Goal: Task Accomplishment & Management: Complete application form

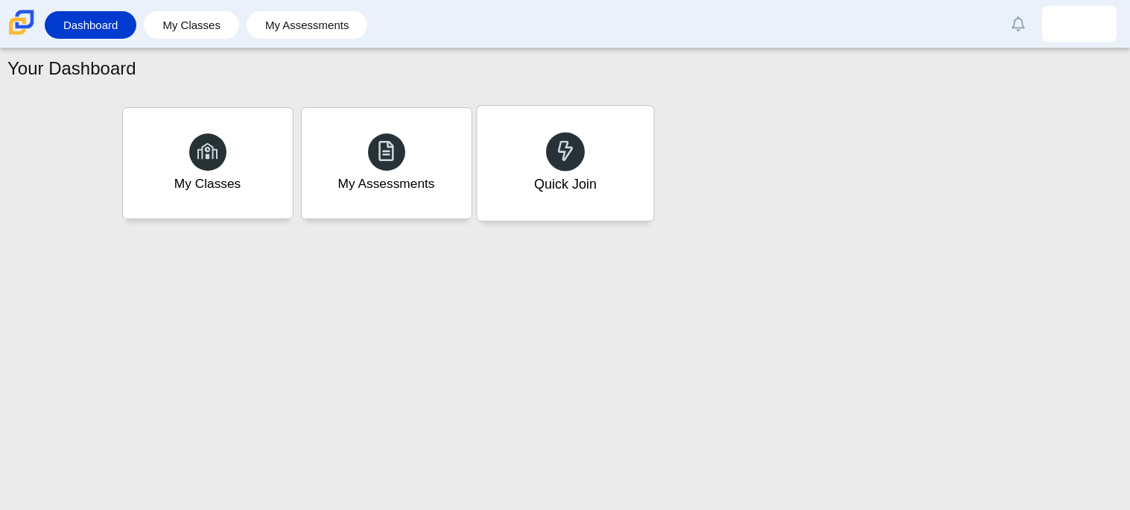
click at [619, 182] on div "Quick Join" at bounding box center [565, 163] width 177 height 115
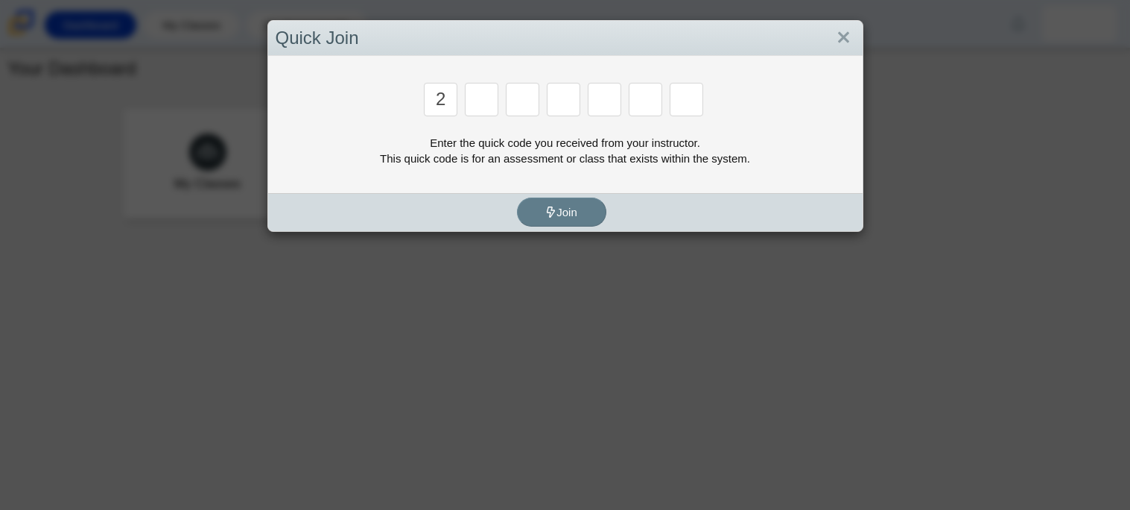
type input "2"
type input "c"
type input "u"
type input "p"
type input "s"
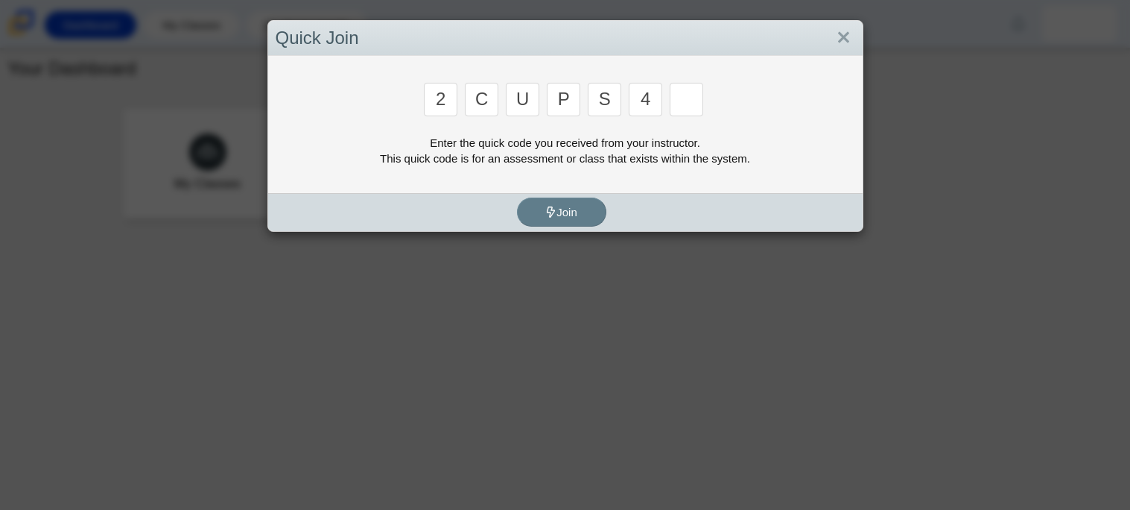
type input "4"
type input "a"
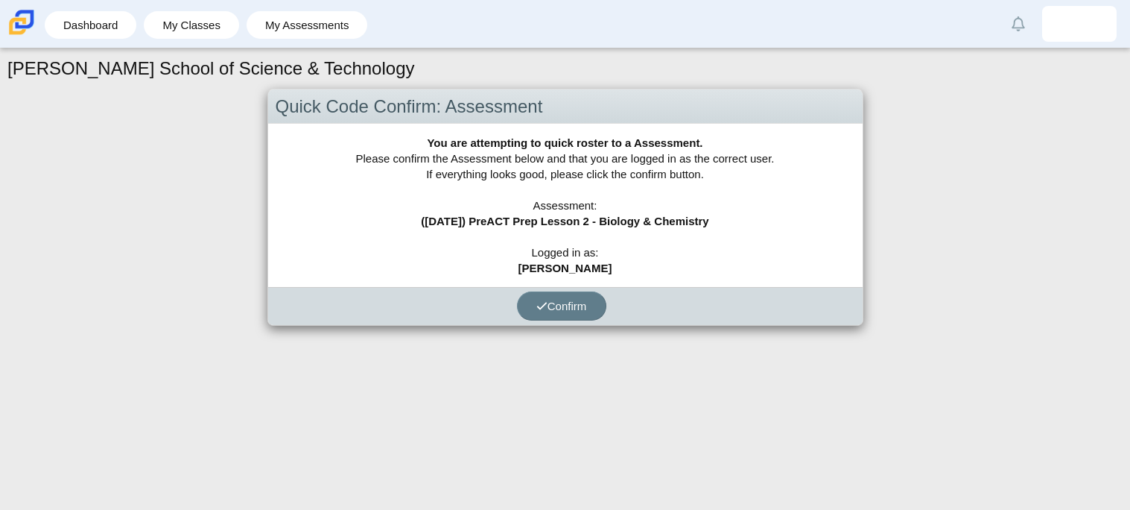
click at [595, 276] on div "You are attempting to quick roster to a Assessment. Please confirm the Assessme…" at bounding box center [565, 205] width 595 height 163
click at [589, 282] on div "You are attempting to quick roster to a Assessment. Please confirm the Assessme…" at bounding box center [565, 205] width 595 height 163
click at [580, 308] on span "Confirm" at bounding box center [561, 306] width 51 height 13
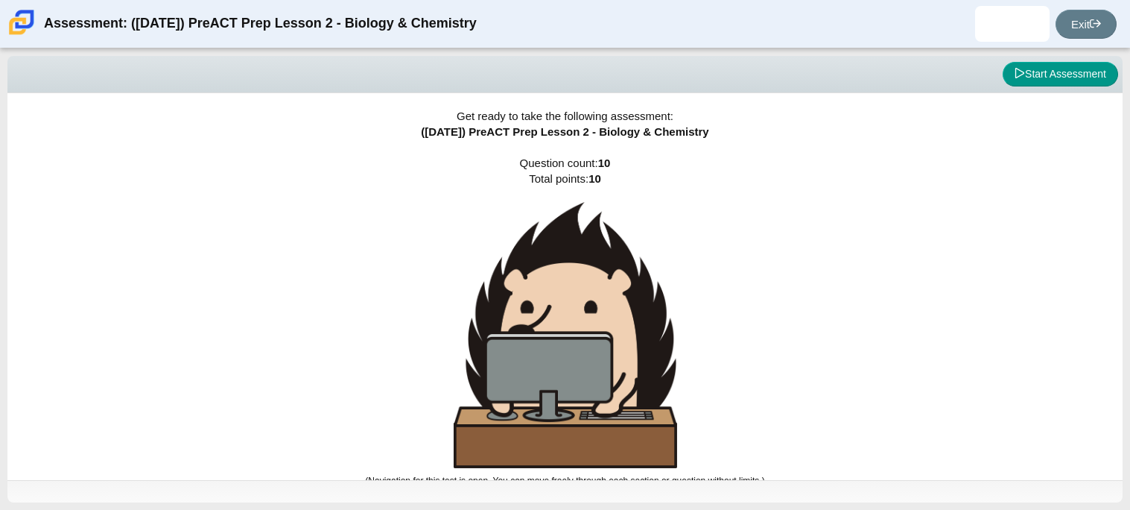
click at [1064, 87] on div "Viewing Question 0 of 10 in Pacing Mode Start Assessment" at bounding box center [564, 74] width 1115 height 37
click at [1062, 81] on button "Start Assessment" at bounding box center [1060, 74] width 115 height 25
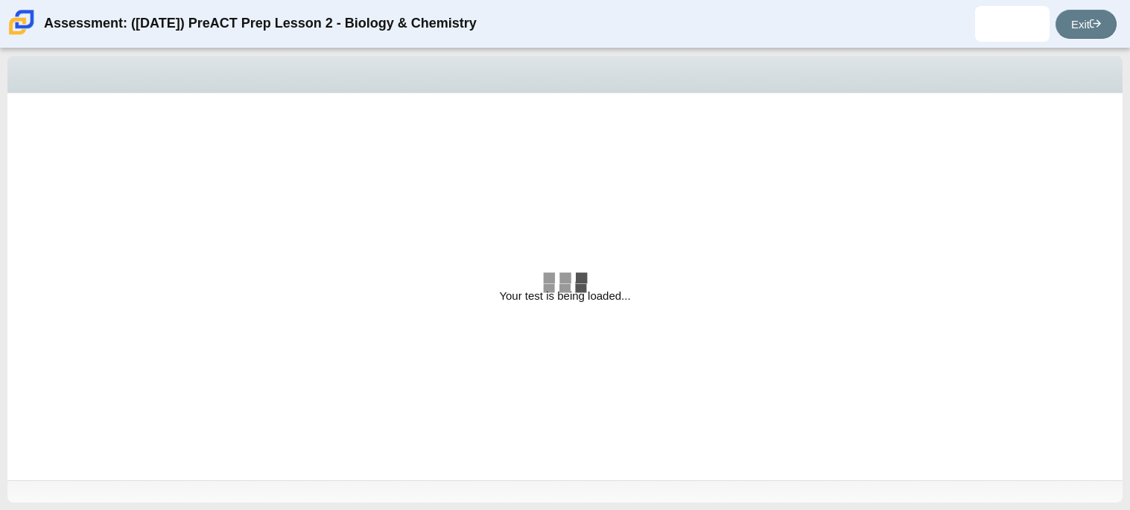
select select "88c27e0d-eae0-4ba9-ac20-9160ce6547ef"
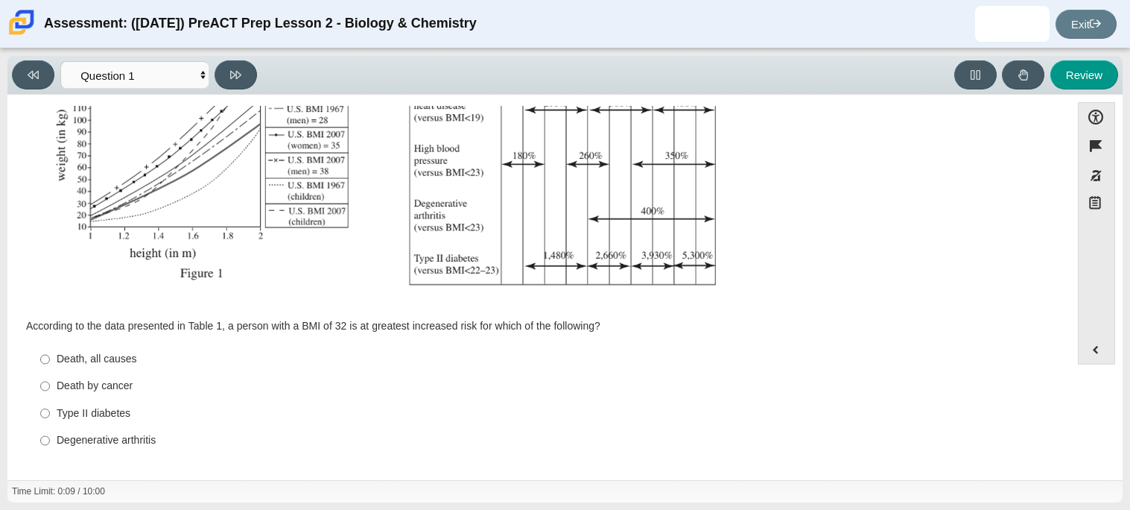
scroll to position [317, 0]
click at [96, 408] on div "Type II diabetes" at bounding box center [551, 412] width 988 height 15
click at [50, 408] on input "Type II diabetes Type II diabetes" at bounding box center [45, 411] width 10 height 27
radio input "true"
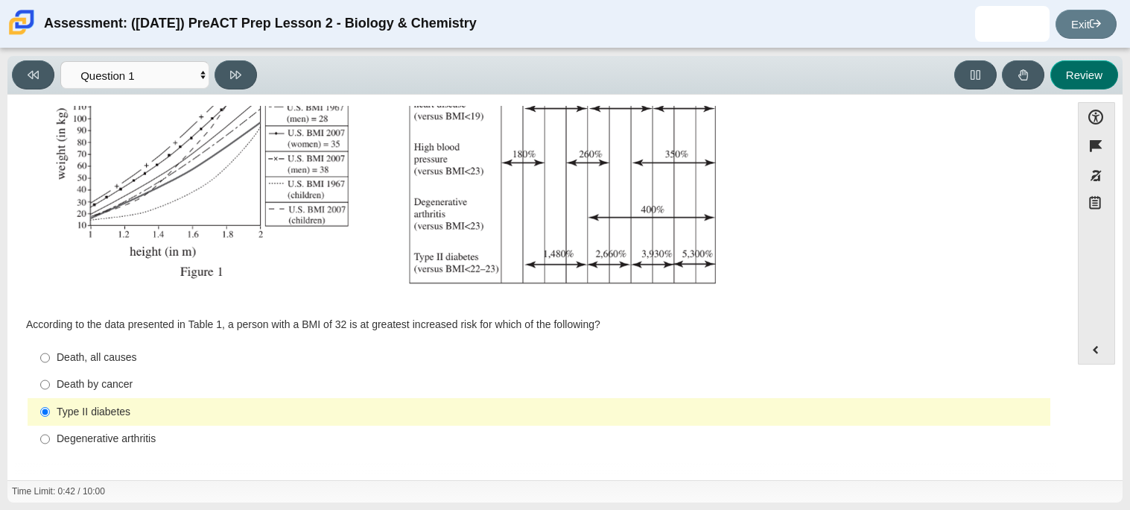
click at [1085, 67] on button "Review" at bounding box center [1085, 74] width 68 height 29
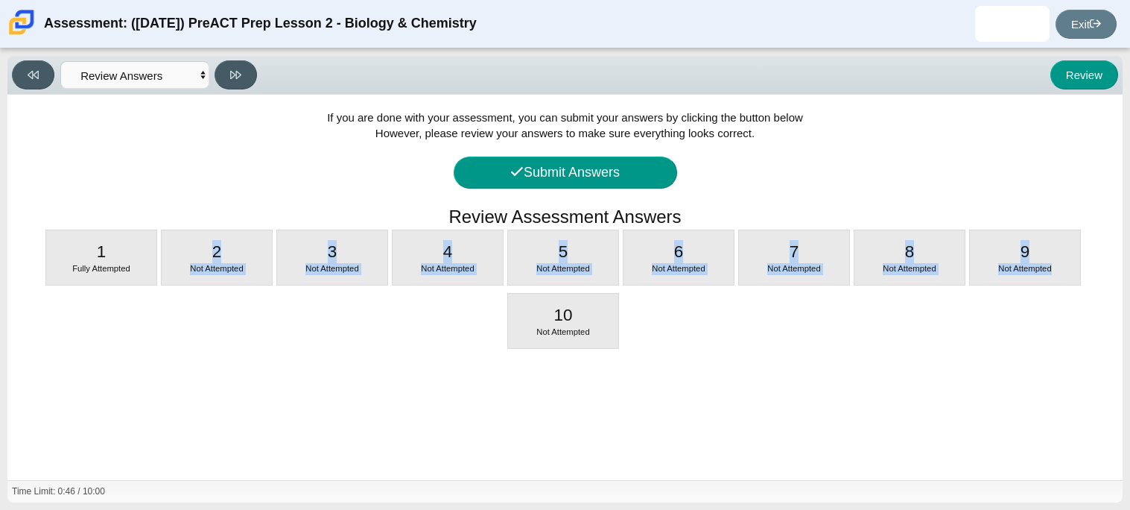
drag, startPoint x: 139, startPoint y: 276, endPoint x: 289, endPoint y: 302, distance: 151.9
click at [289, 302] on div "If you are done with your assessment, you can submit your answers by clicking t…" at bounding box center [564, 287] width 1115 height 385
click at [207, 279] on div "2 Not Attempted" at bounding box center [217, 257] width 110 height 54
select select "f31ee183-ab53-48c9-9374-3a18949ab500"
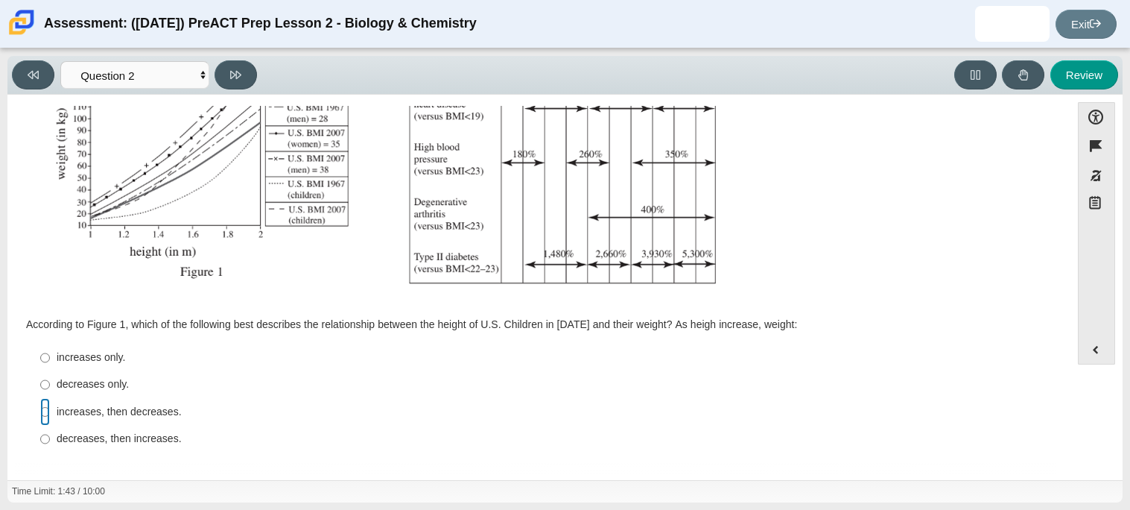
click at [48, 418] on input "increases, then decreases. increases, then decreases." at bounding box center [45, 411] width 10 height 27
radio input "true"
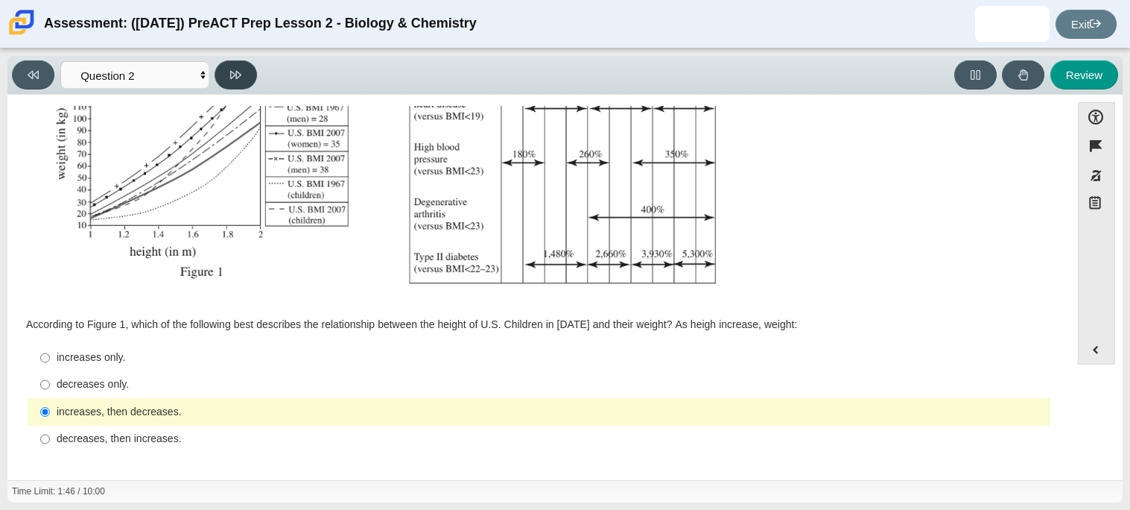
click at [232, 84] on button at bounding box center [236, 74] width 42 height 29
select select "45e82964-709e-4180-9336-970e18221224"
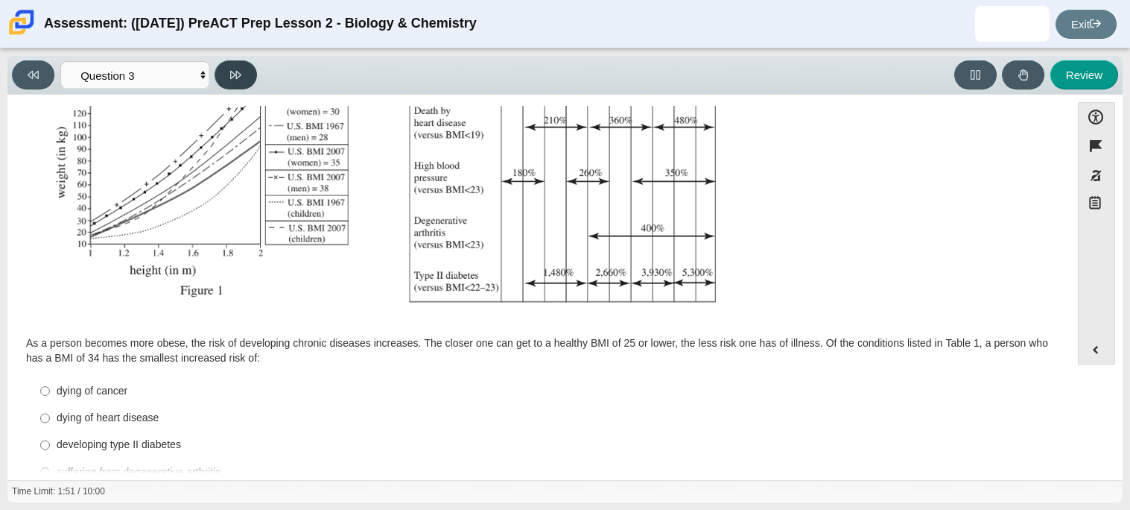
scroll to position [332, 0]
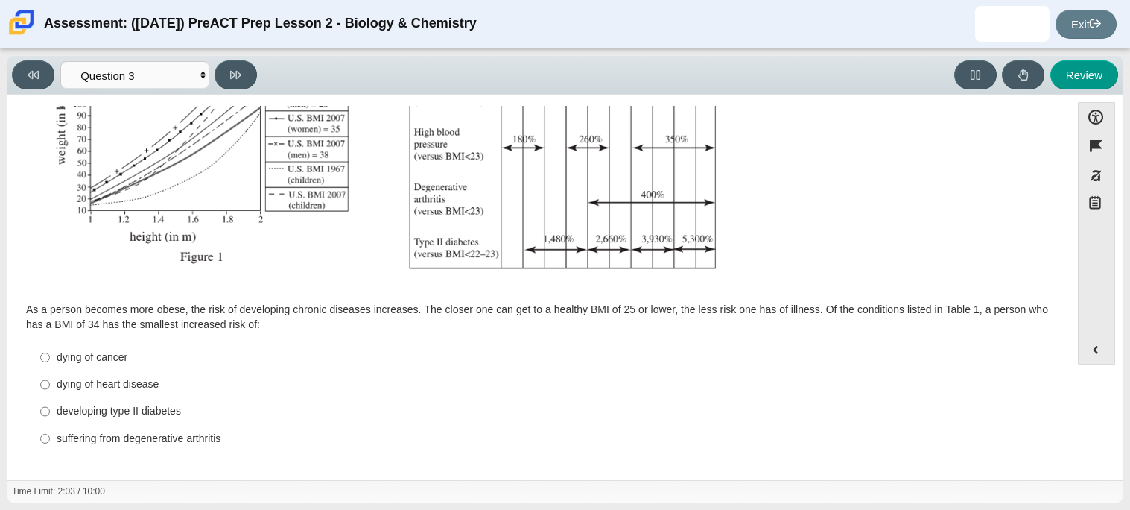
click at [69, 416] on div "developing type II diabetes" at bounding box center [551, 411] width 988 height 15
click at [50, 416] on input "developing type II diabetes developing type II diabetes" at bounding box center [45, 411] width 10 height 27
radio input "true"
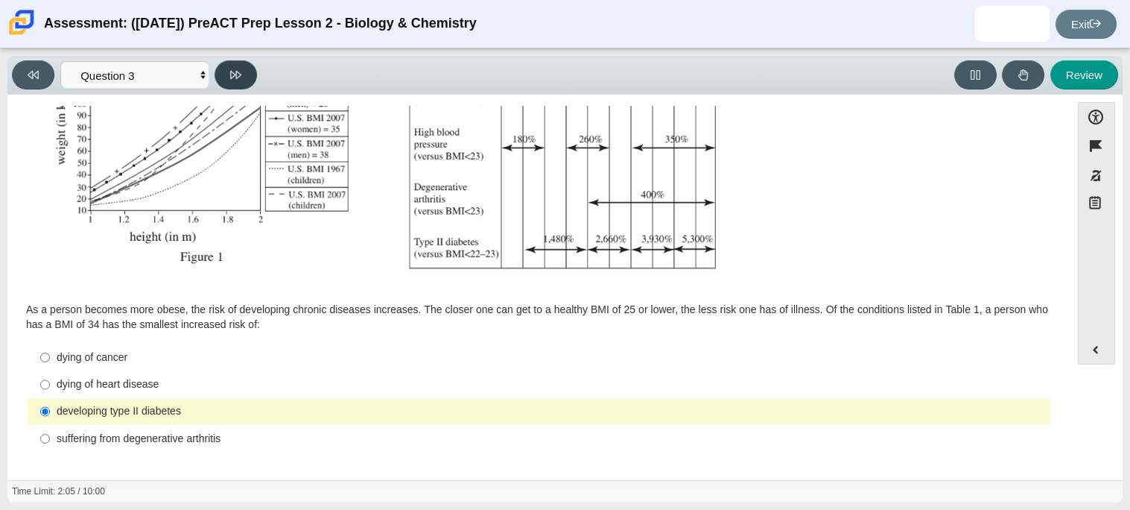
click at [233, 69] on icon at bounding box center [235, 74] width 11 height 11
select select "71dcacfe-cf8b-4cdc-be22-b82c8aec5da2"
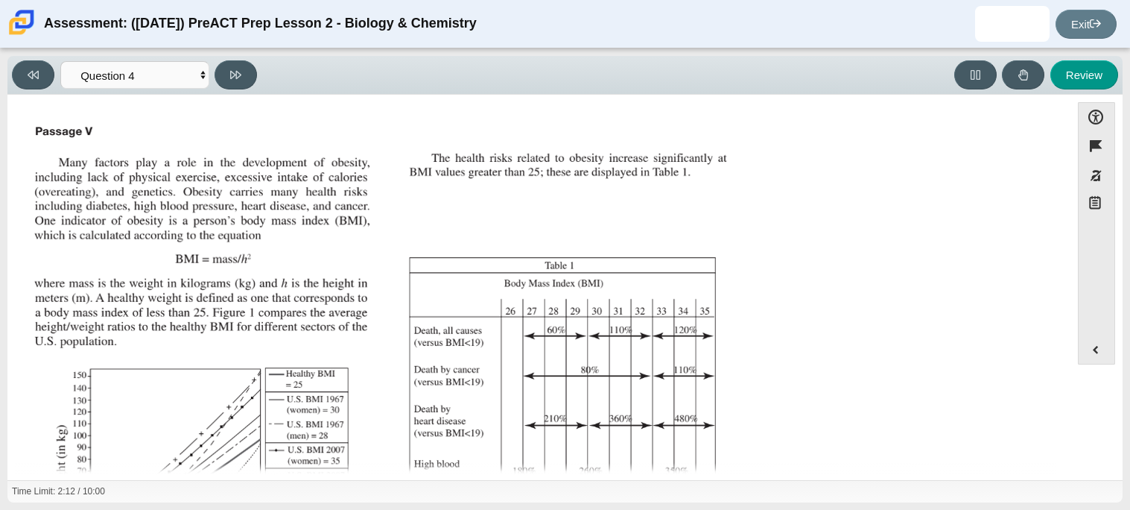
click at [234, 58] on div "Viewing Question 4 of 10 in Pacing Mode Questions Question 1 Question 2 Questio…" at bounding box center [564, 75] width 1115 height 39
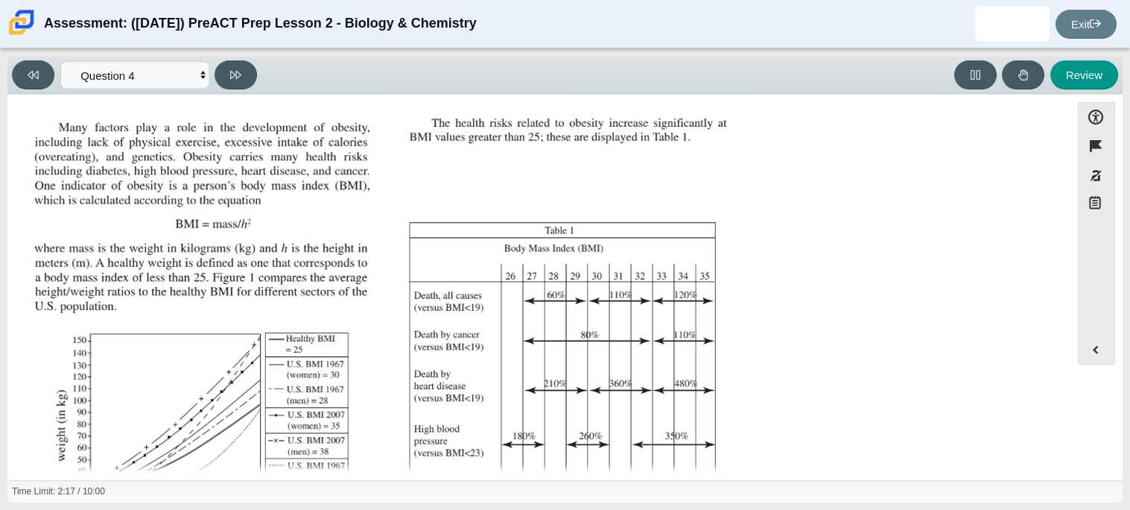
scroll to position [318, 0]
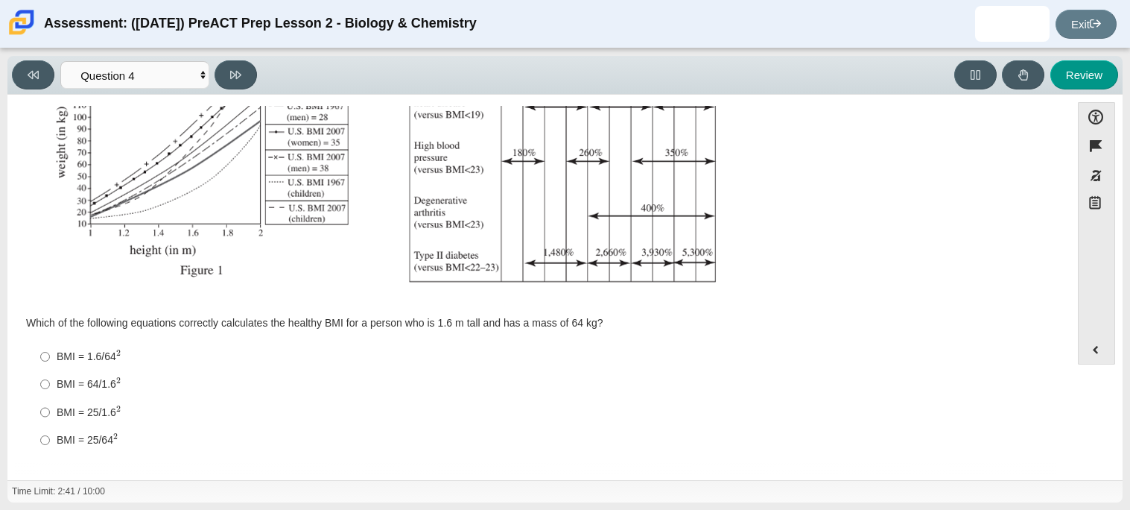
click at [106, 391] on label "BMI = 64/1.6 2 BMI = 64/1.62" at bounding box center [540, 384] width 1021 height 28
click at [50, 391] on input "BMI = 64/1.6 2 BMI = 64/1.62" at bounding box center [45, 384] width 10 height 28
radio input "true"
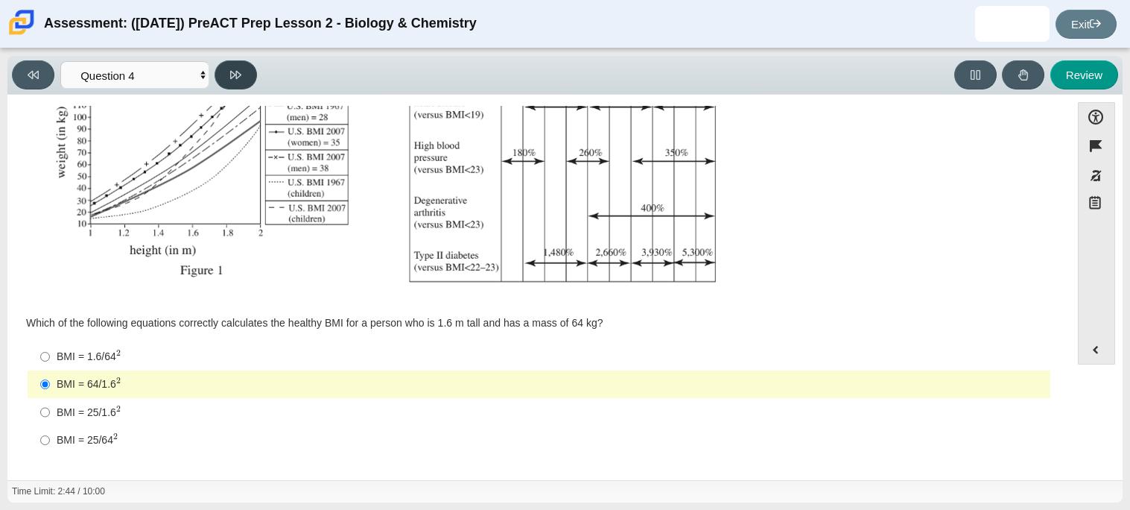
click at [225, 63] on button at bounding box center [236, 74] width 42 height 29
select select "c6558c8b-086a-4b4c-b582-9428309971ba"
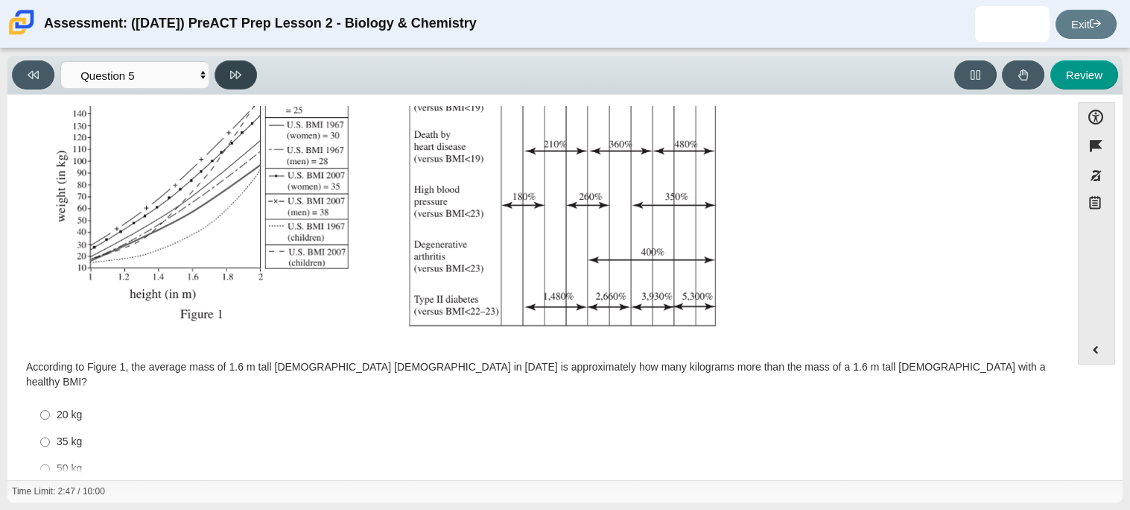
scroll to position [317, 0]
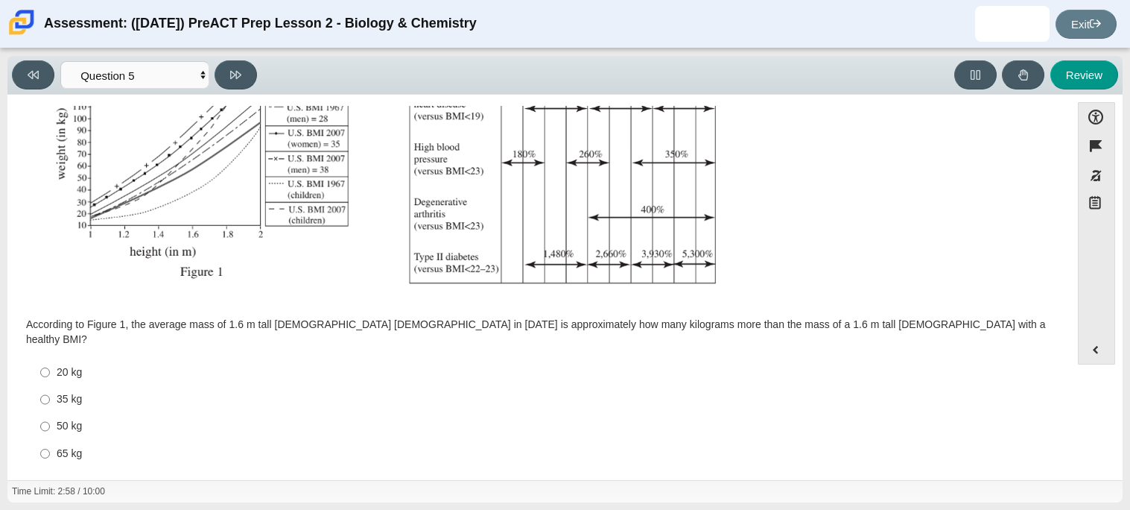
click at [50, 358] on label "20 kg 20 kg" at bounding box center [540, 371] width 1021 height 27
click at [50, 358] on input "20 kg 20 kg" at bounding box center [45, 371] width 10 height 27
radio input "true"
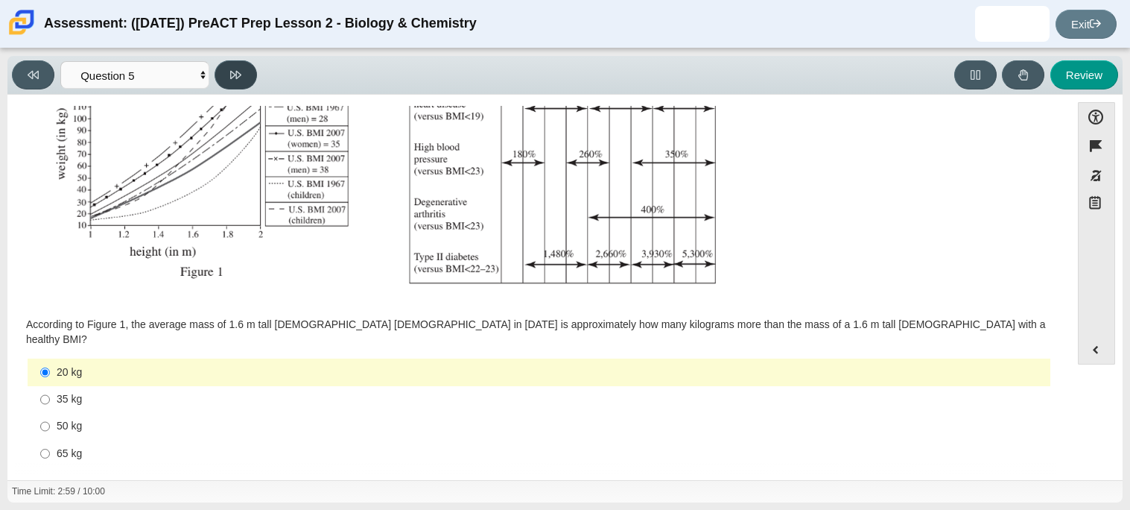
click at [229, 84] on button at bounding box center [236, 74] width 42 height 29
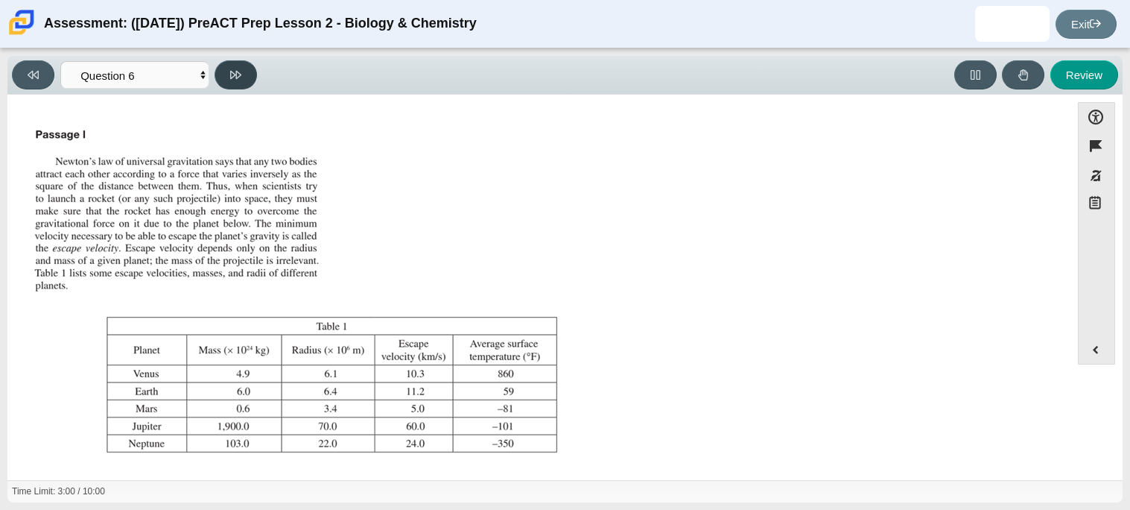
click at [229, 84] on button at bounding box center [236, 74] width 42 height 29
select select "31694628-7769-4744-9964-d3ed6115c03c"
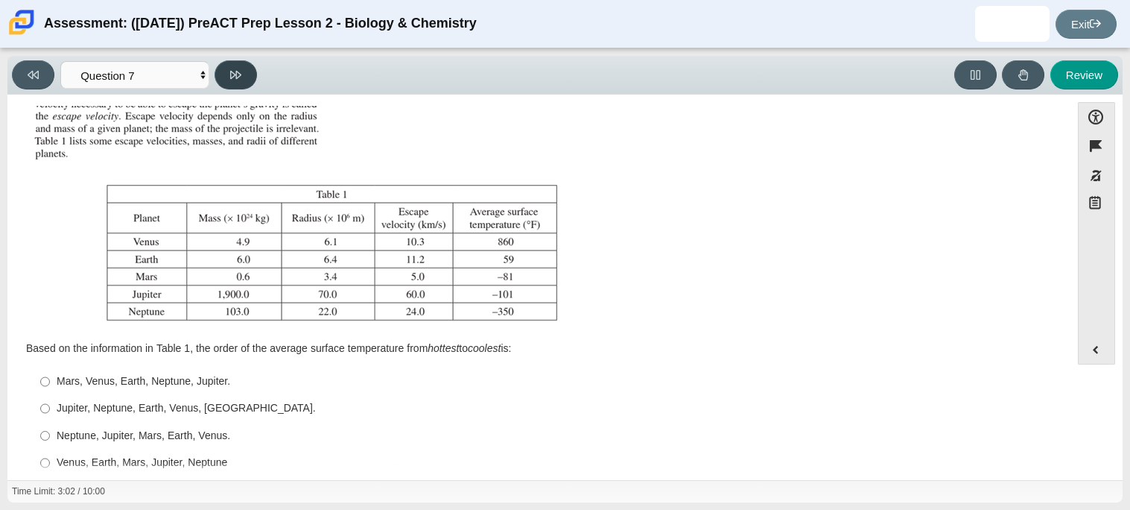
scroll to position [156, 0]
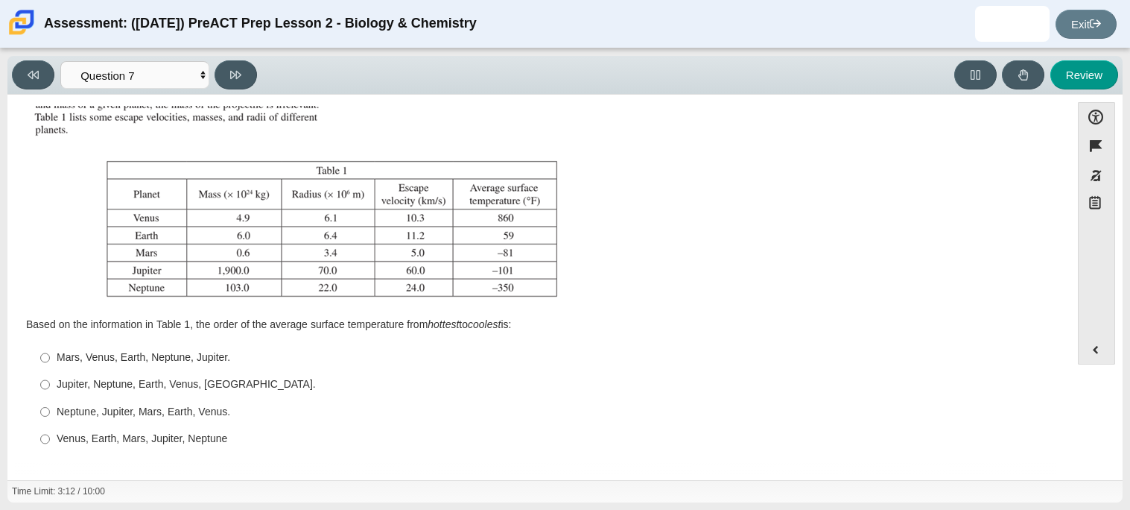
click at [120, 438] on div "Venus, Earth, Mars, Jupiter, Neptune" at bounding box center [551, 438] width 988 height 15
click at [50, 438] on input "Venus, Earth, Mars, Jupiter, Neptune Venus, Earth, Mars, Jupiter, Neptune" at bounding box center [45, 438] width 10 height 27
radio input "true"
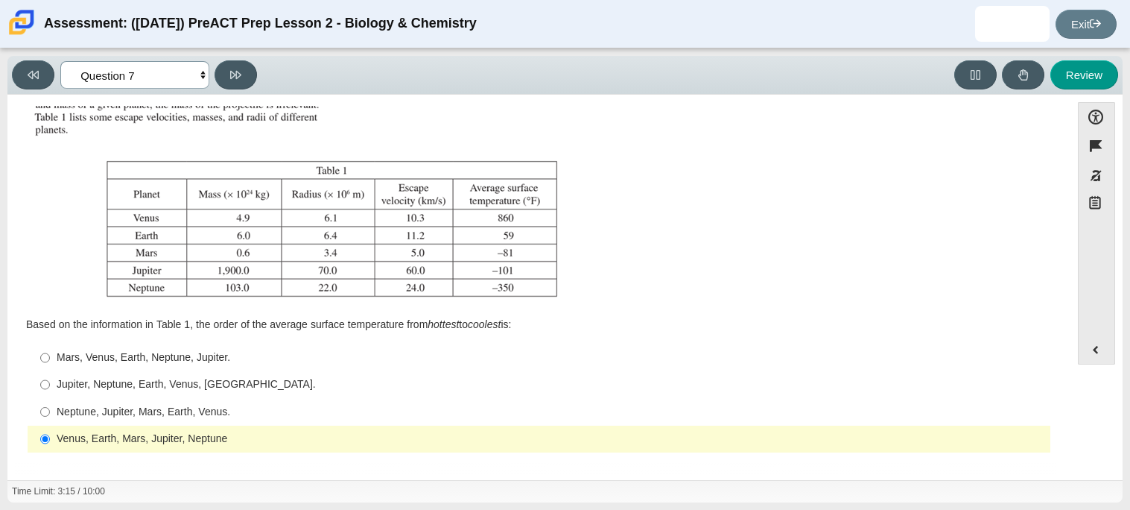
click at [197, 75] on select "Questions Question 1 Question 2 Question 3 Question 4 Question 5 Question 6 Que…" at bounding box center [134, 75] width 149 height 28
click at [241, 66] on button at bounding box center [236, 74] width 42 height 29
select select "02960795-9514-4c41-985f-77b6951c8514"
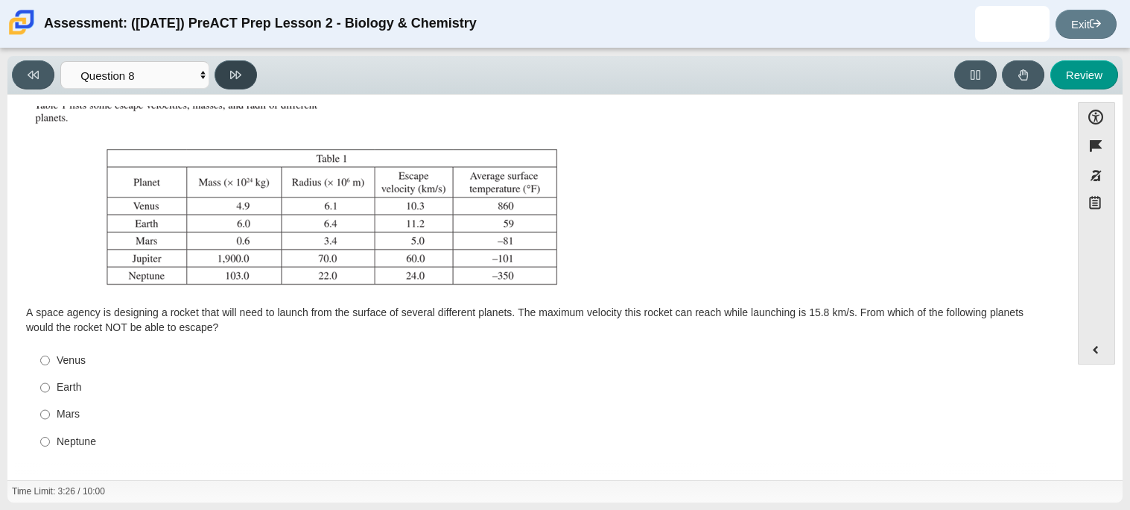
scroll to position [170, 0]
click at [40, 435] on input "Neptune Neptune" at bounding box center [45, 438] width 10 height 27
radio input "true"
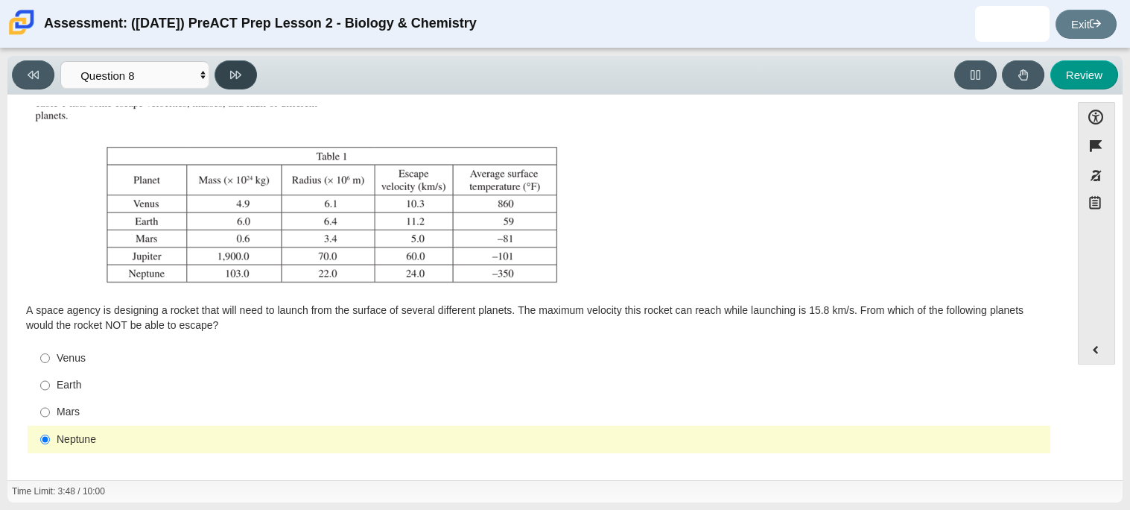
click at [241, 80] on button at bounding box center [236, 74] width 42 height 29
select select "ef19177f-9eb9-441f-a0b9-65cd4e602bb5"
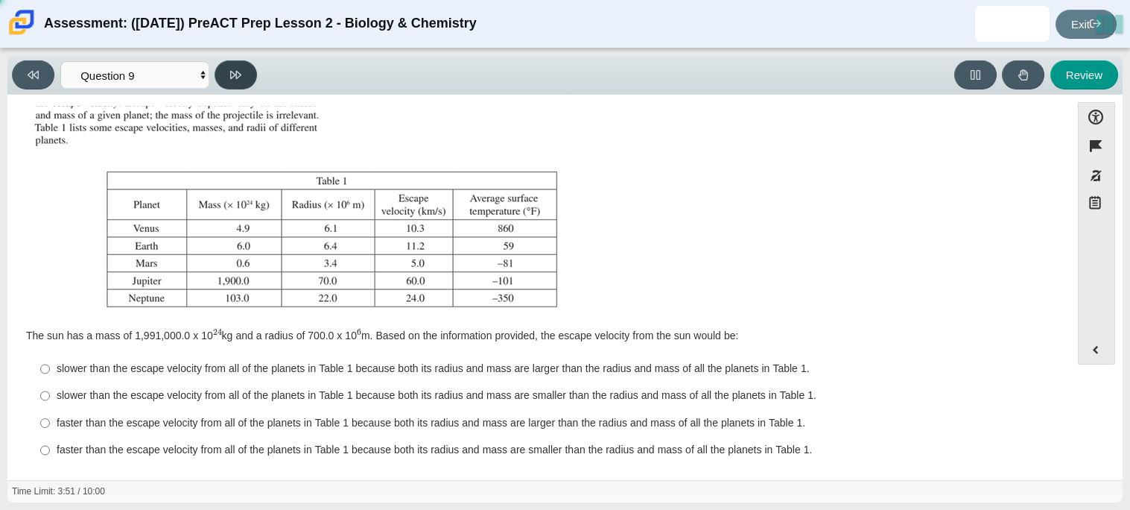
scroll to position [156, 0]
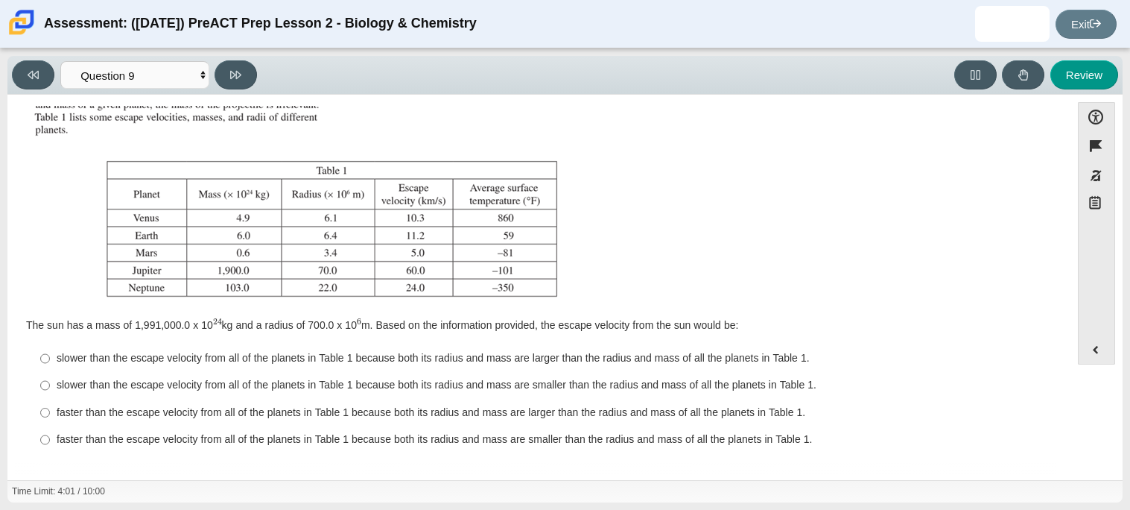
click at [126, 400] on label "faster than the escape velocity from all of the planets in Table 1 because both…" at bounding box center [540, 412] width 1021 height 27
click at [50, 400] on input "faster than the escape velocity from all of the planets in Table 1 because both…" at bounding box center [45, 412] width 10 height 27
radio input "true"
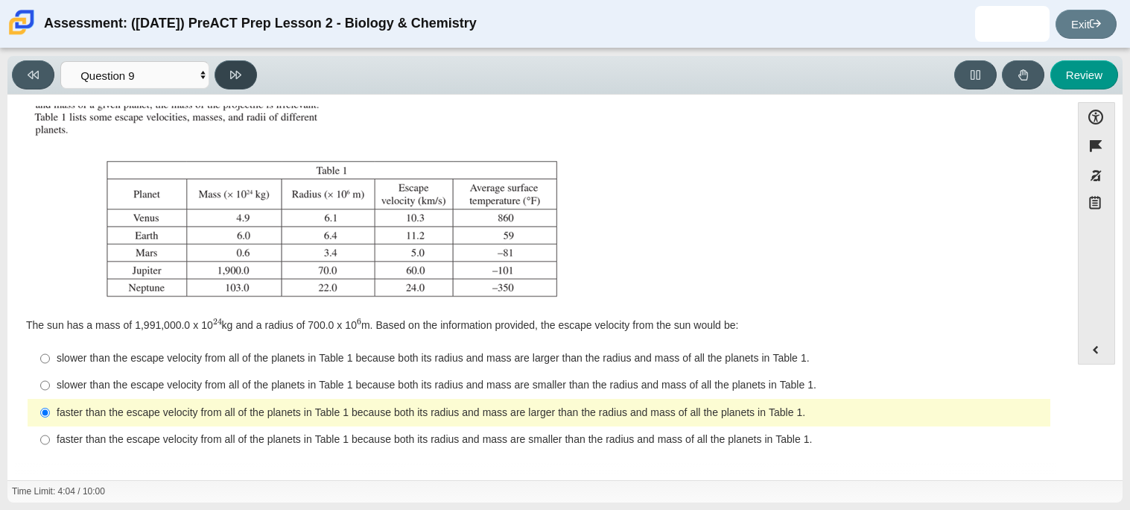
click at [234, 79] on icon at bounding box center [235, 74] width 11 height 11
select select "b9bf8baa-c570-4e7d-b5c0-da6c71b27e9c"
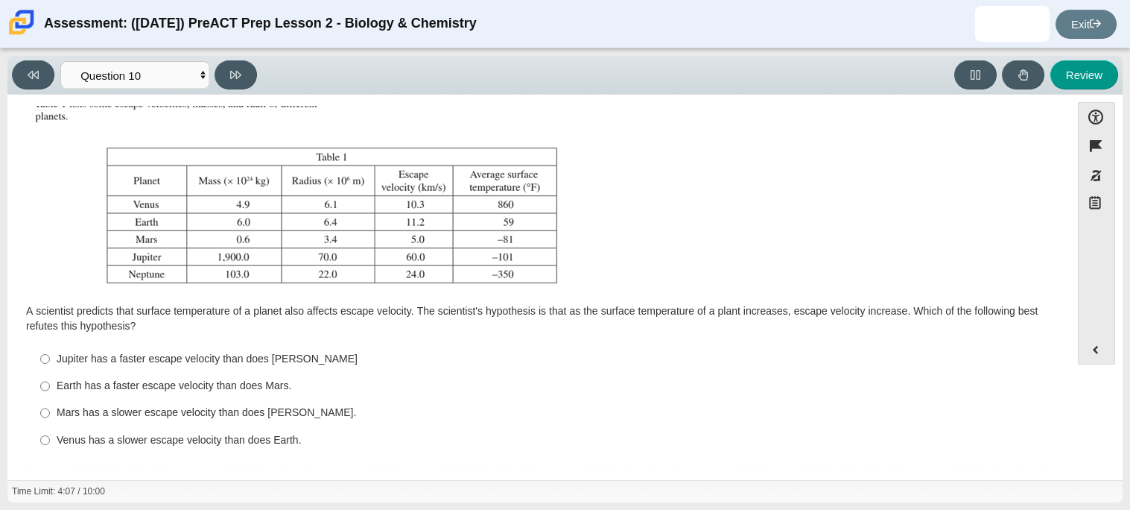
scroll to position [170, 0]
click at [113, 373] on label "Earth has a faster escape velocity than does Mars. Earth has a faster escape ve…" at bounding box center [540, 385] width 1021 height 27
click at [50, 373] on input "Earth has a faster escape velocity than does Mars. Earth has a faster escape ve…" at bounding box center [45, 385] width 10 height 27
radio input "true"
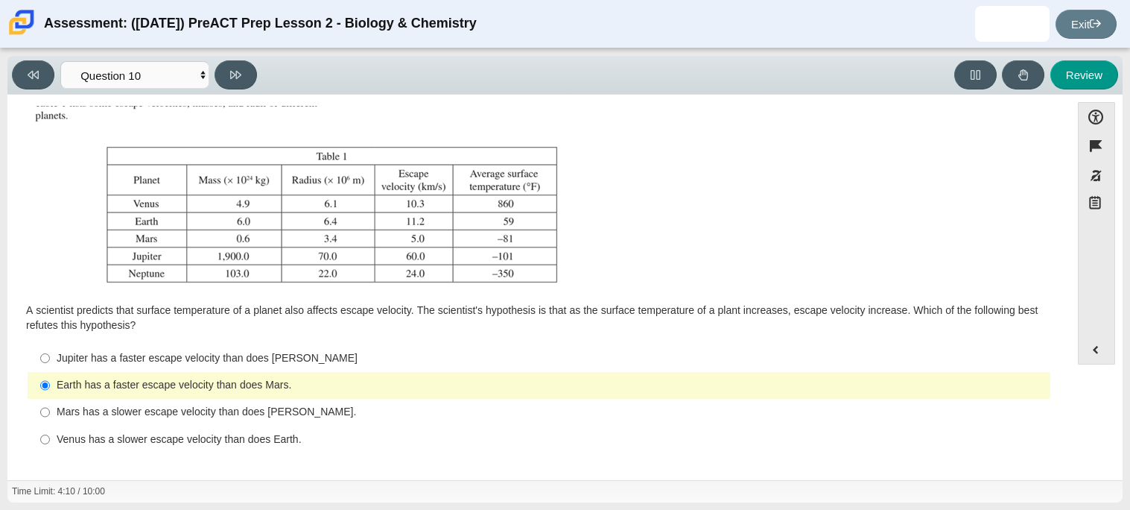
click at [250, 421] on label "Mars has a slower escape velocity than does Venus. Mars has a slower escape vel…" at bounding box center [540, 412] width 1021 height 27
click at [50, 421] on input "Mars has a slower escape velocity than does Venus. Mars has a slower escape vel…" at bounding box center [45, 412] width 10 height 27
radio input "true"
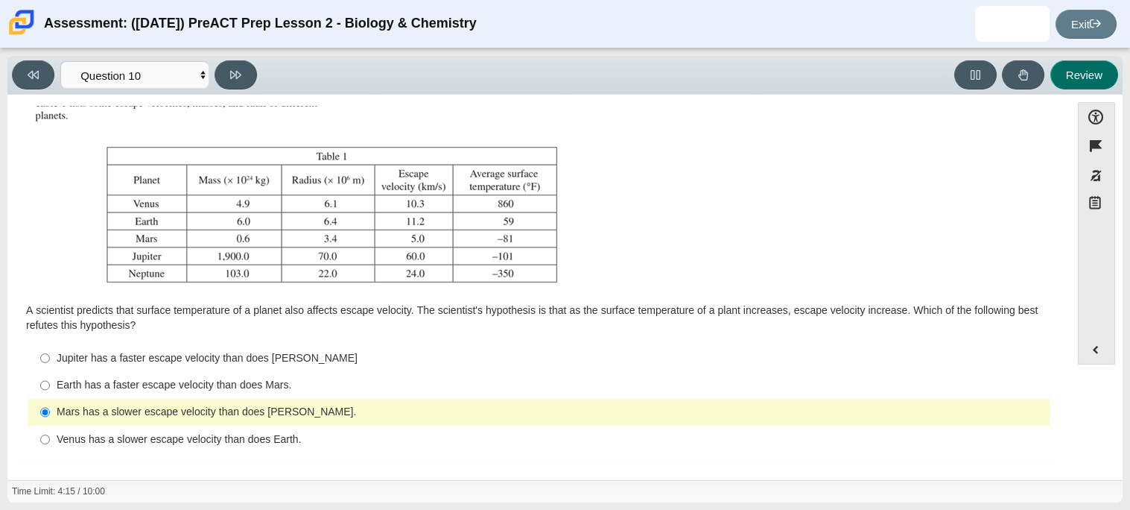
click at [1109, 77] on button "Review" at bounding box center [1085, 74] width 68 height 29
select select "review"
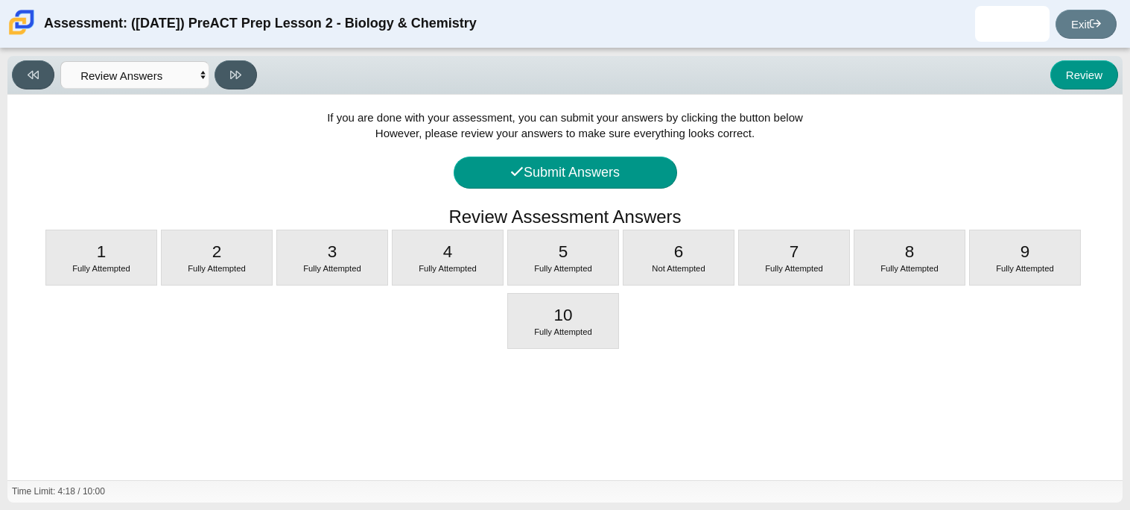
click at [636, 144] on div "If you are done with your assessment, you can submit your answers by clicking t…" at bounding box center [564, 287] width 1115 height 385
click at [634, 169] on button "Submit Answers" at bounding box center [566, 172] width 224 height 32
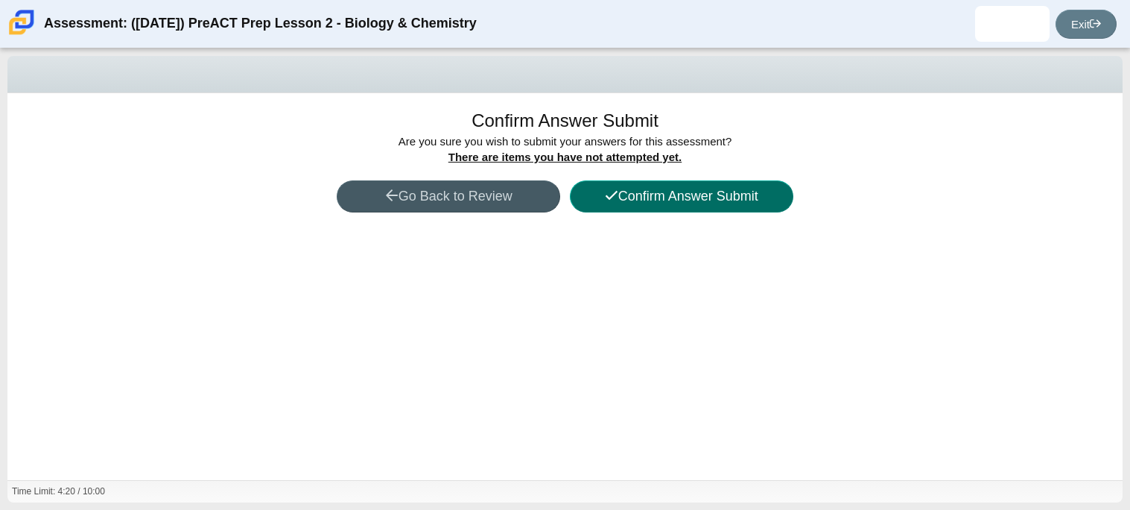
click at [642, 191] on button "Confirm Answer Submit" at bounding box center [682, 196] width 224 height 32
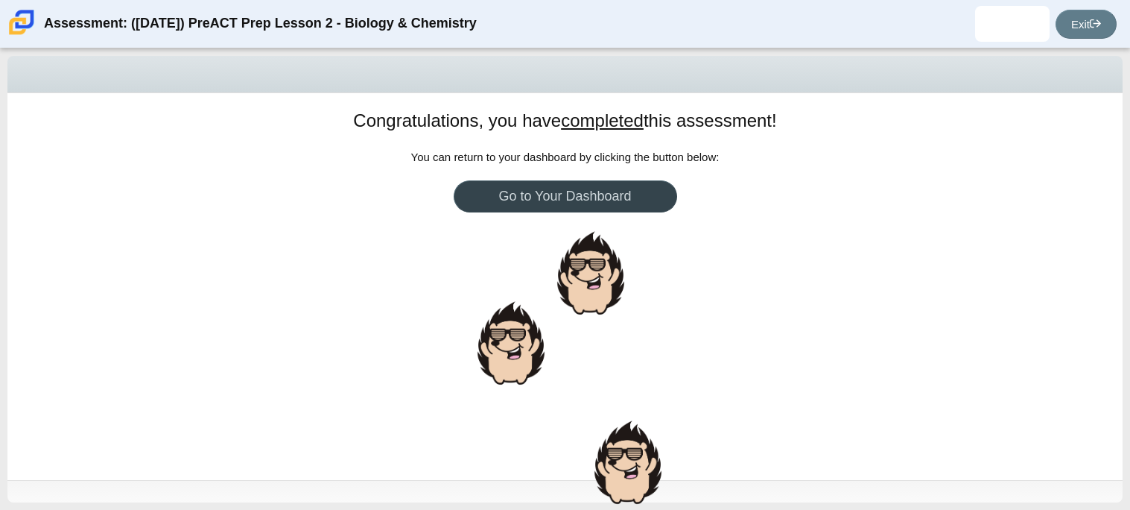
click at [642, 191] on link "Go to Your Dashboard" at bounding box center [566, 196] width 224 height 32
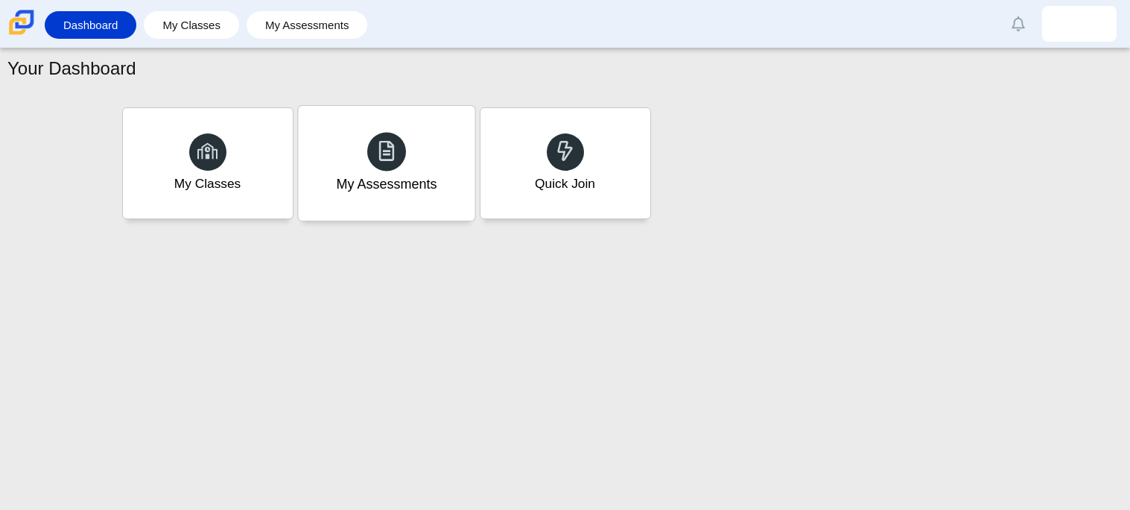
click at [400, 155] on div at bounding box center [386, 151] width 39 height 39
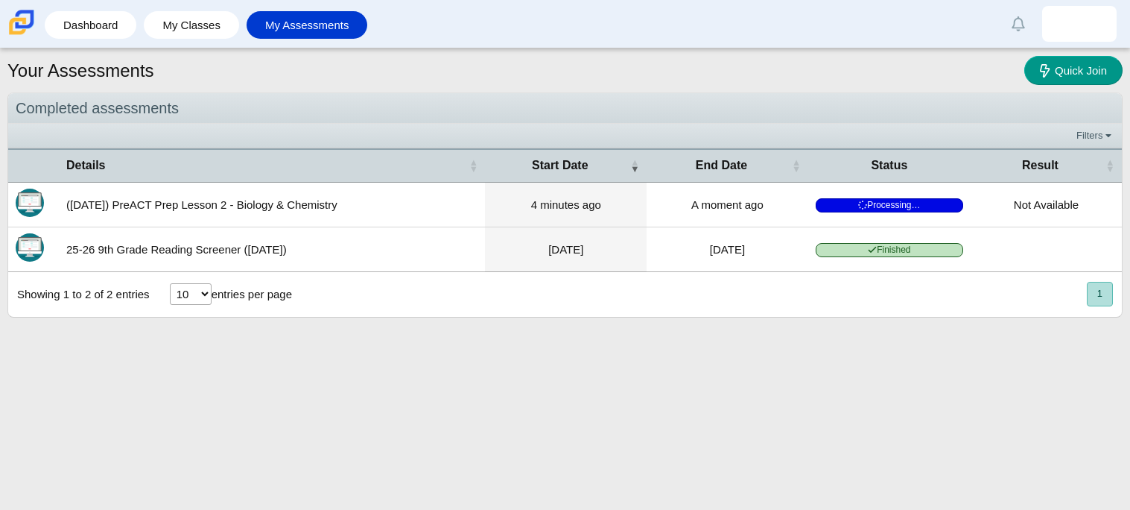
click at [326, 205] on td "([DATE]) PreACT Prep Lesson 2 - Biology & Chemistry" at bounding box center [272, 205] width 426 height 45
click at [908, 200] on span "Processing…" at bounding box center [890, 205] width 148 height 14
click at [939, 199] on span "Processing…" at bounding box center [890, 205] width 148 height 14
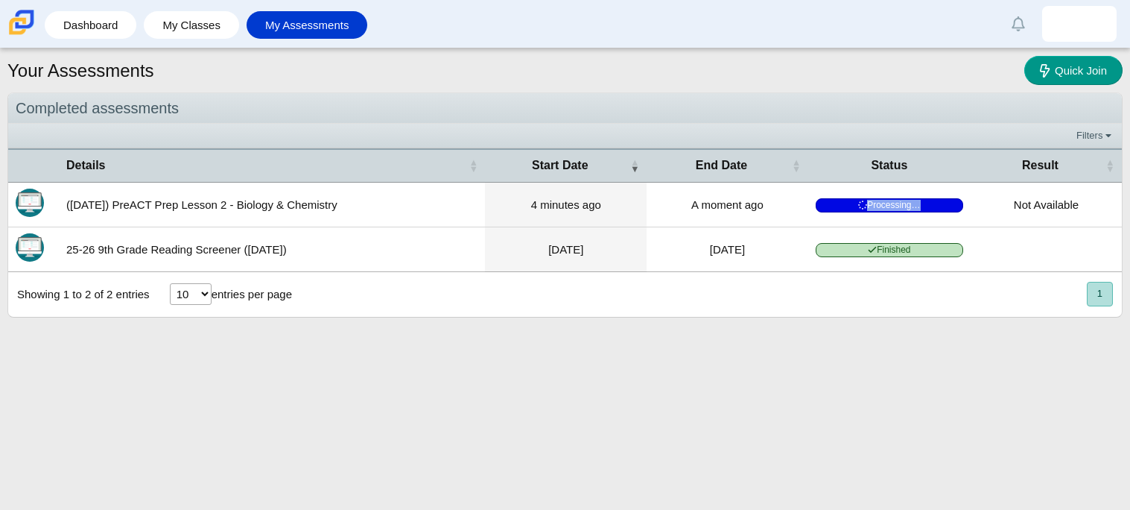
click at [934, 206] on span "Processing…" at bounding box center [890, 205] width 148 height 14
